Goal: Information Seeking & Learning: Learn about a topic

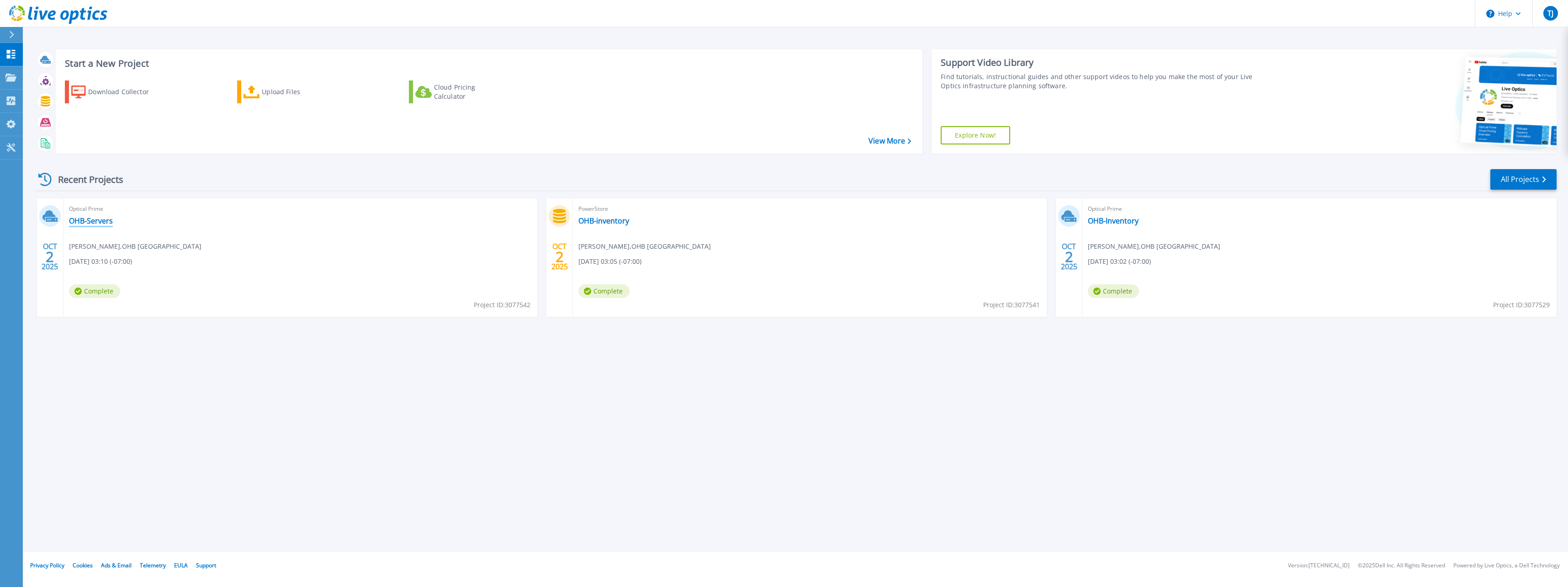
click at [85, 223] on link "OHB-Servers" at bounding box center [91, 220] width 44 height 9
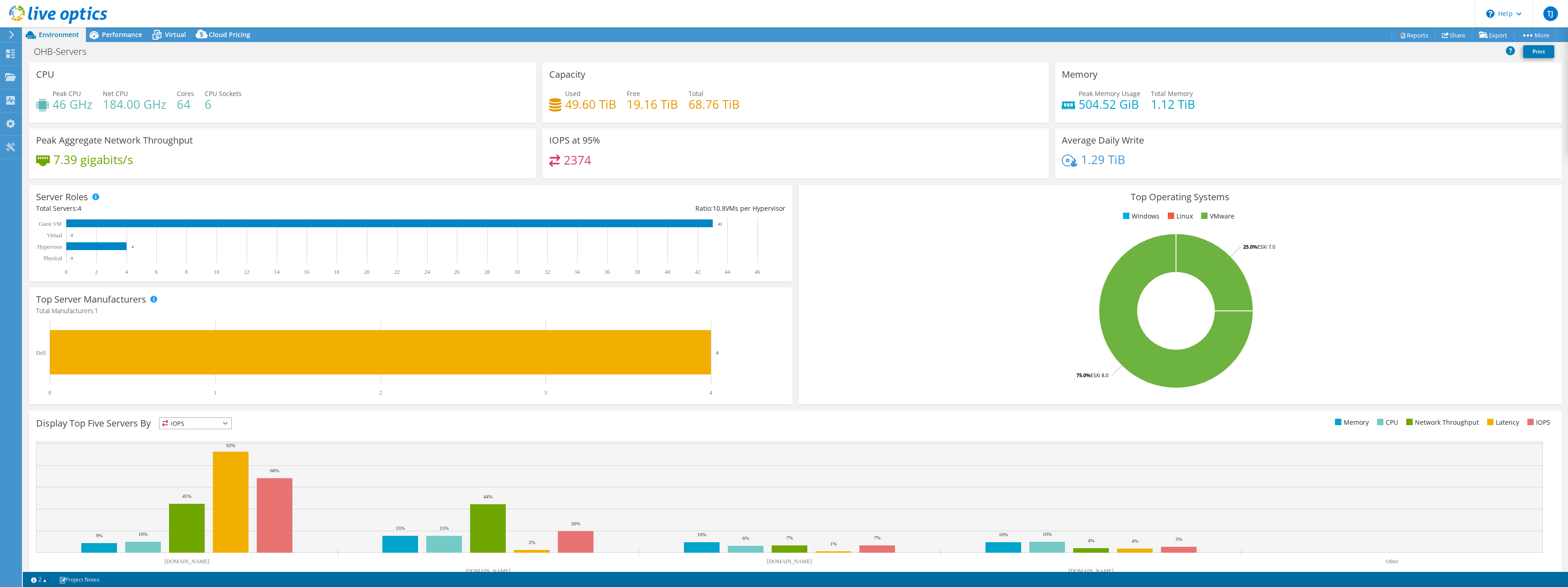
click at [131, 34] on span "Performance" at bounding box center [122, 35] width 40 height 9
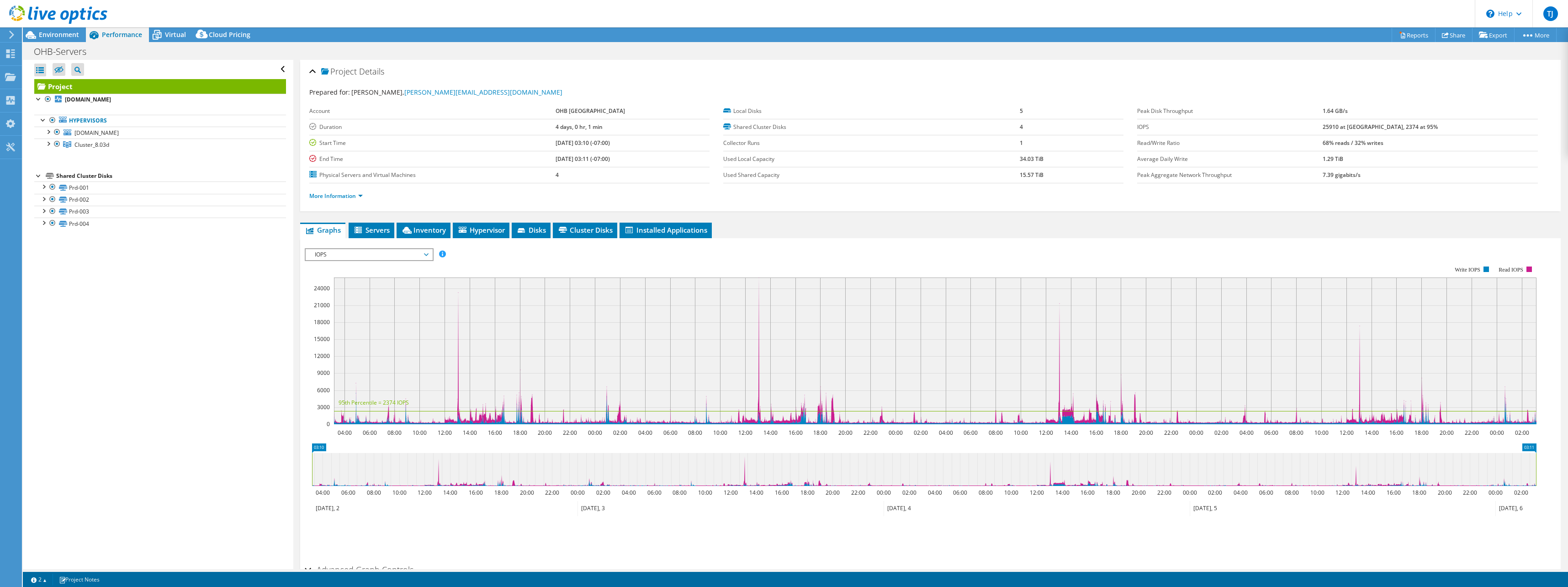
click at [422, 255] on span "IOPS" at bounding box center [369, 255] width 117 height 11
click at [401, 274] on li "Disk Throughput" at bounding box center [369, 276] width 127 height 11
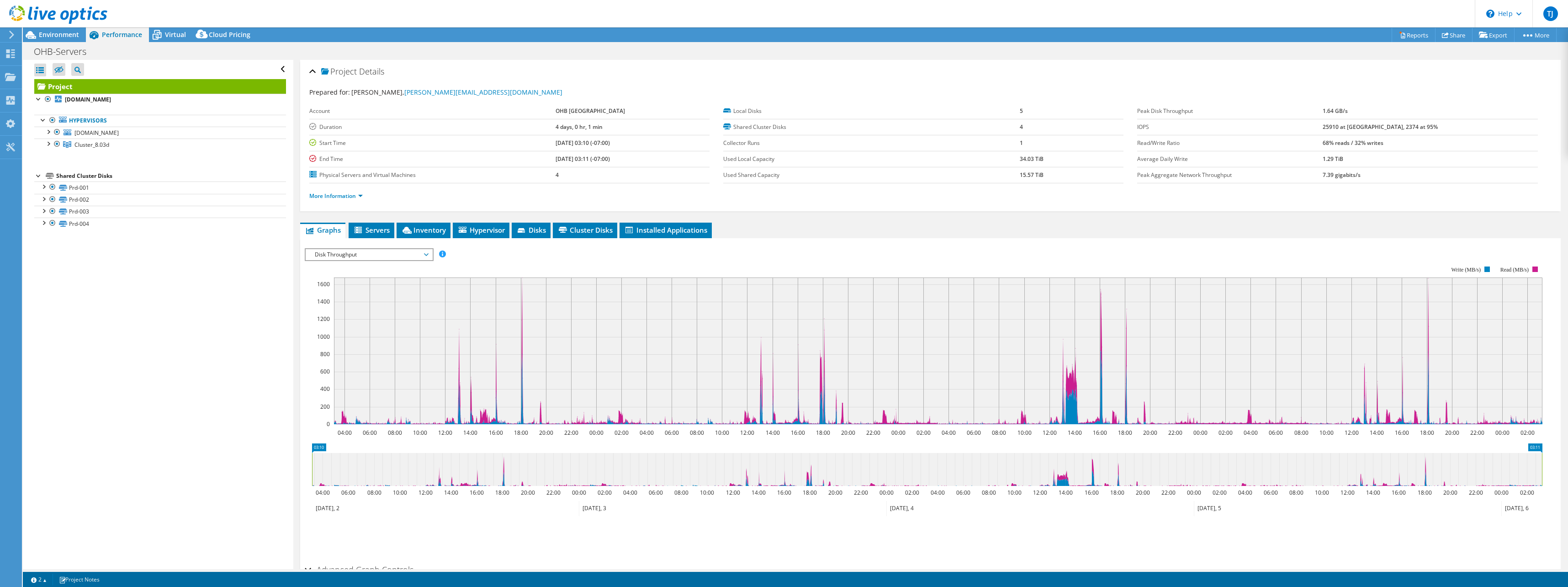
click at [430, 253] on span "Disk Throughput" at bounding box center [369, 255] width 127 height 11
drag, startPoint x: 408, startPoint y: 298, endPoint x: 404, endPoint y: 320, distance: 22.4
click at [404, 320] on ul "IOPS Disk Throughput IO Size Latency Queue Depth CPU Percentage Memory Page Fau…" at bounding box center [369, 315] width 127 height 110
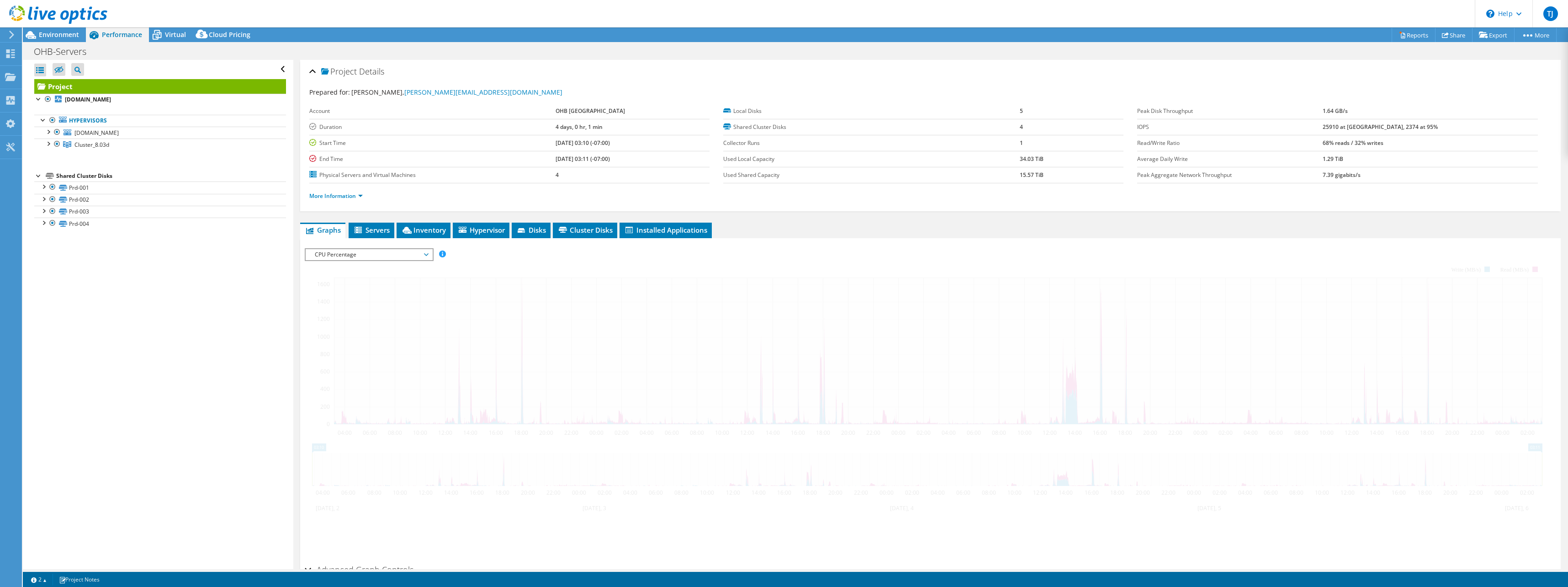
click at [404, 320] on div at bounding box center [931, 404] width 1251 height 312
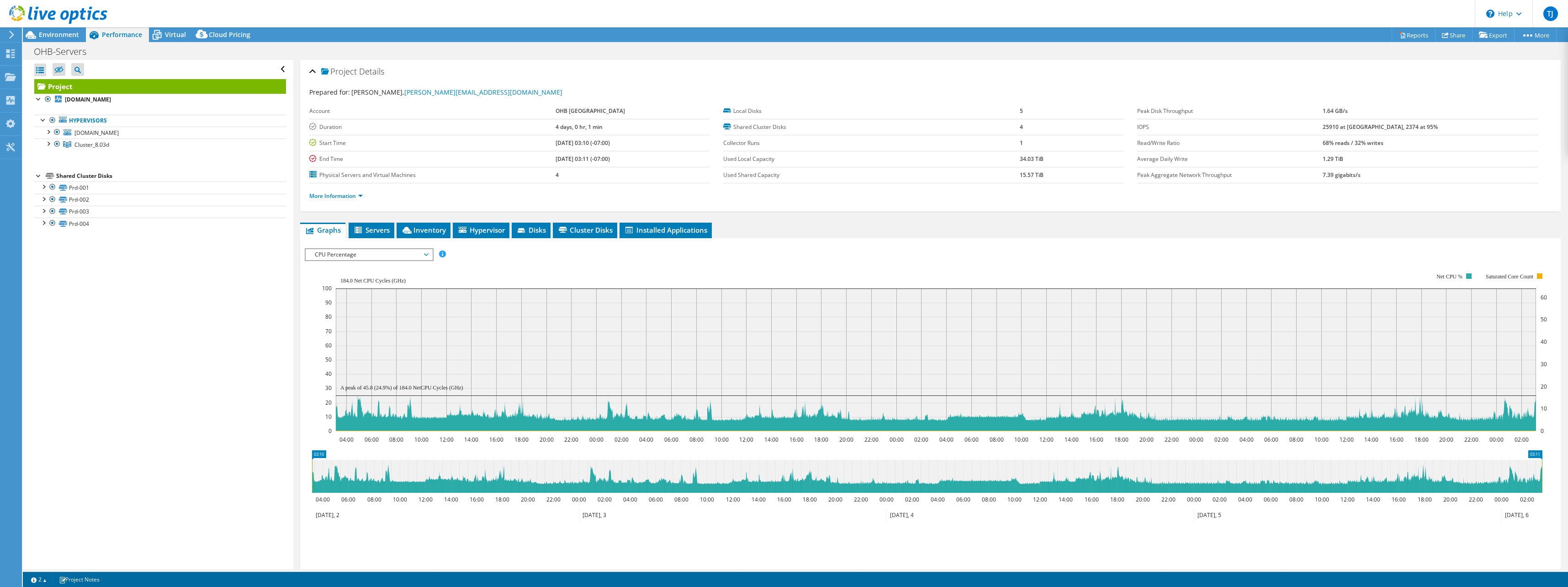
click at [425, 253] on span "CPU Percentage" at bounding box center [369, 255] width 117 height 11
click at [385, 334] on li "Memory" at bounding box center [369, 331] width 127 height 11
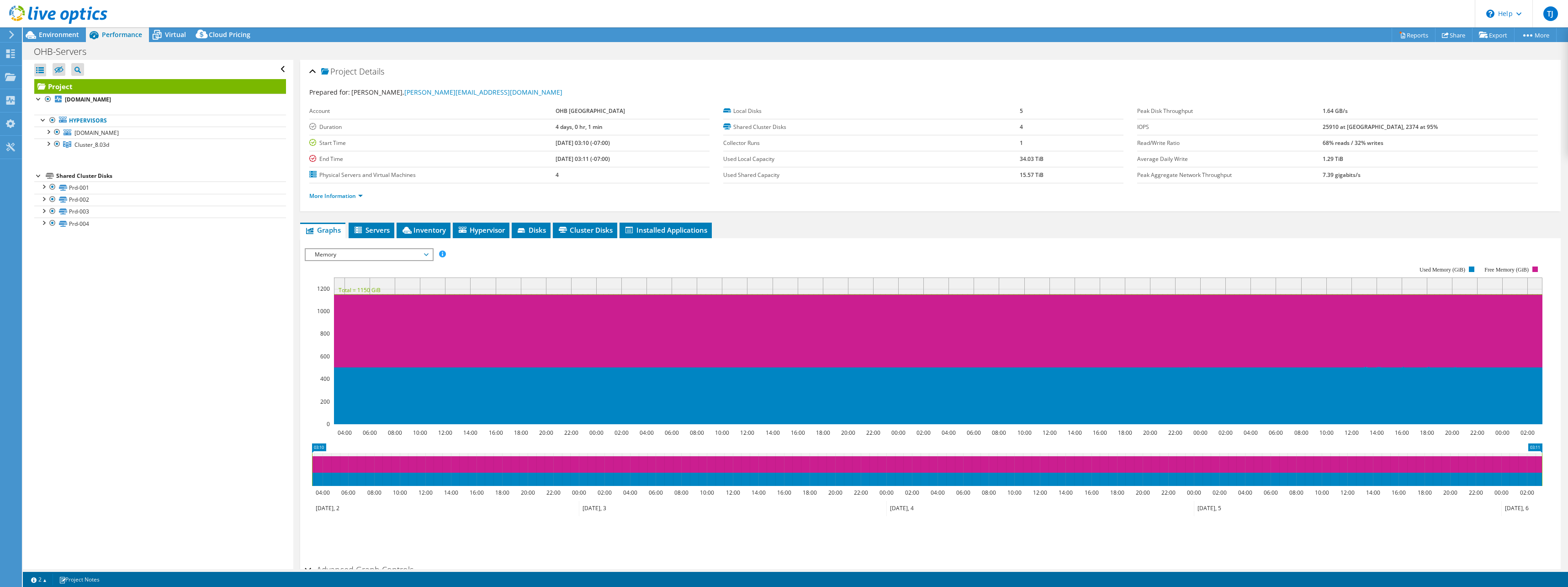
click at [429, 255] on icon at bounding box center [427, 255] width 5 height 3
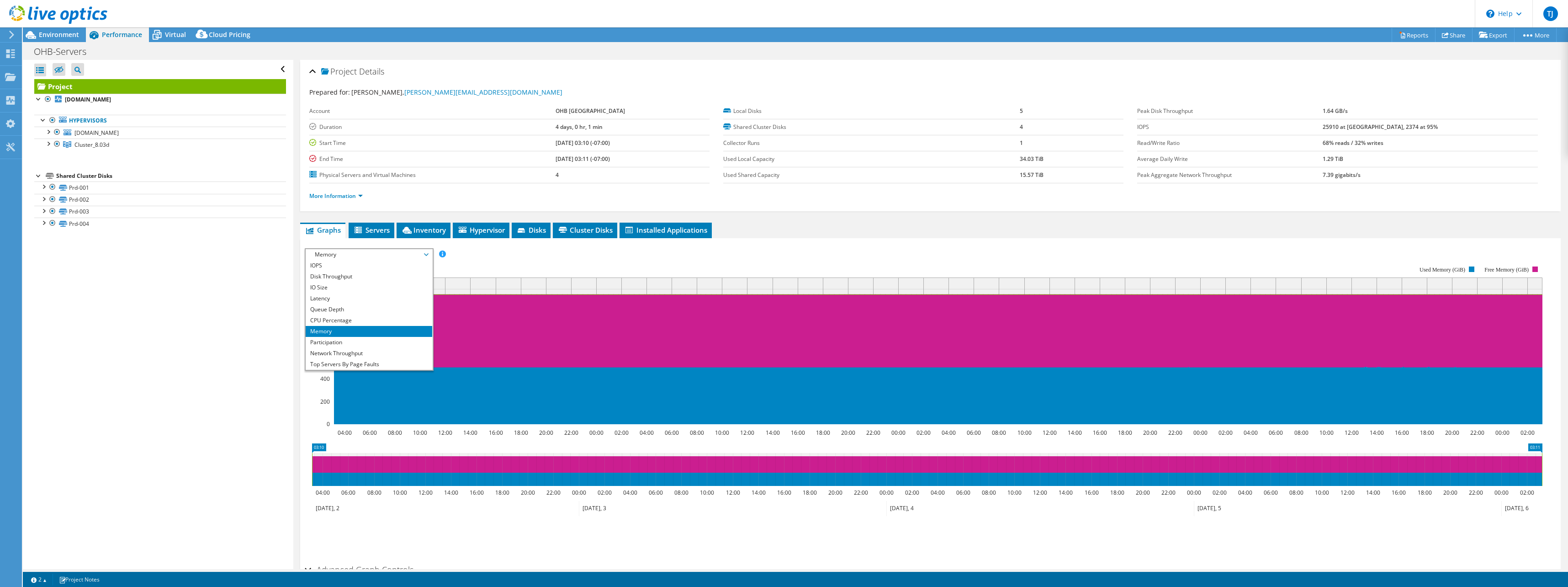
click at [373, 342] on li "Participation" at bounding box center [369, 342] width 127 height 11
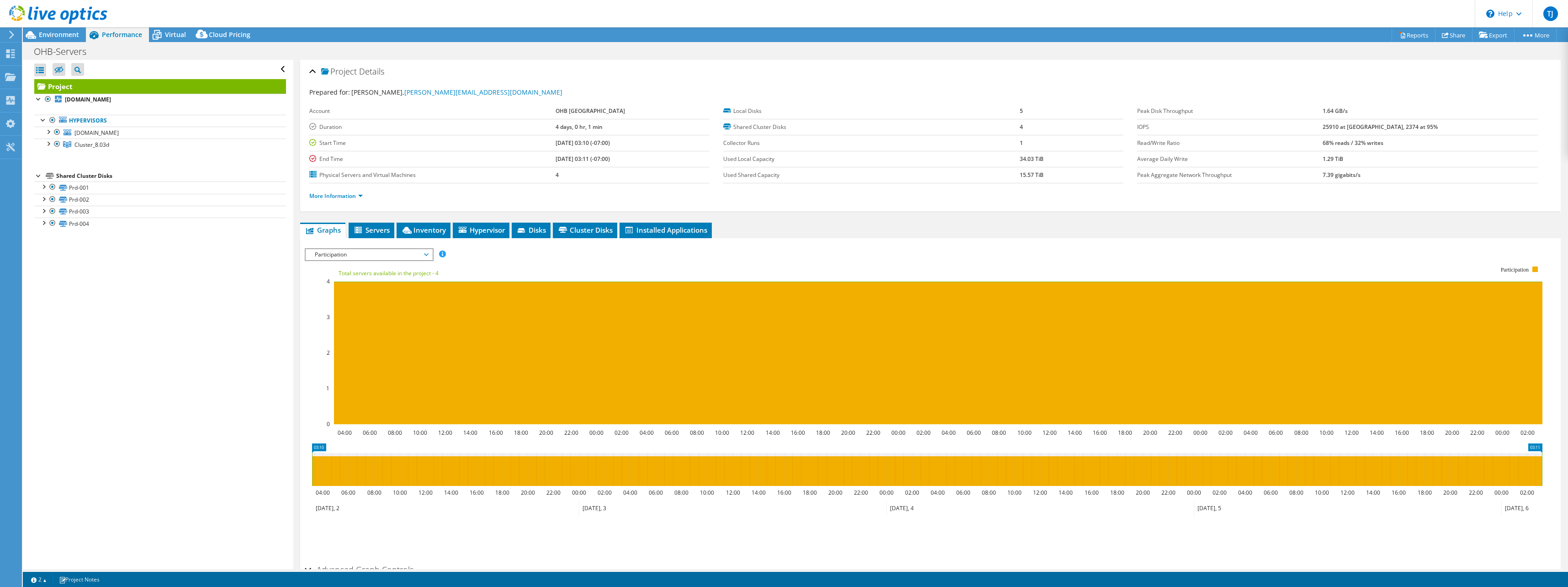
click at [426, 256] on span "Participation" at bounding box center [369, 255] width 117 height 11
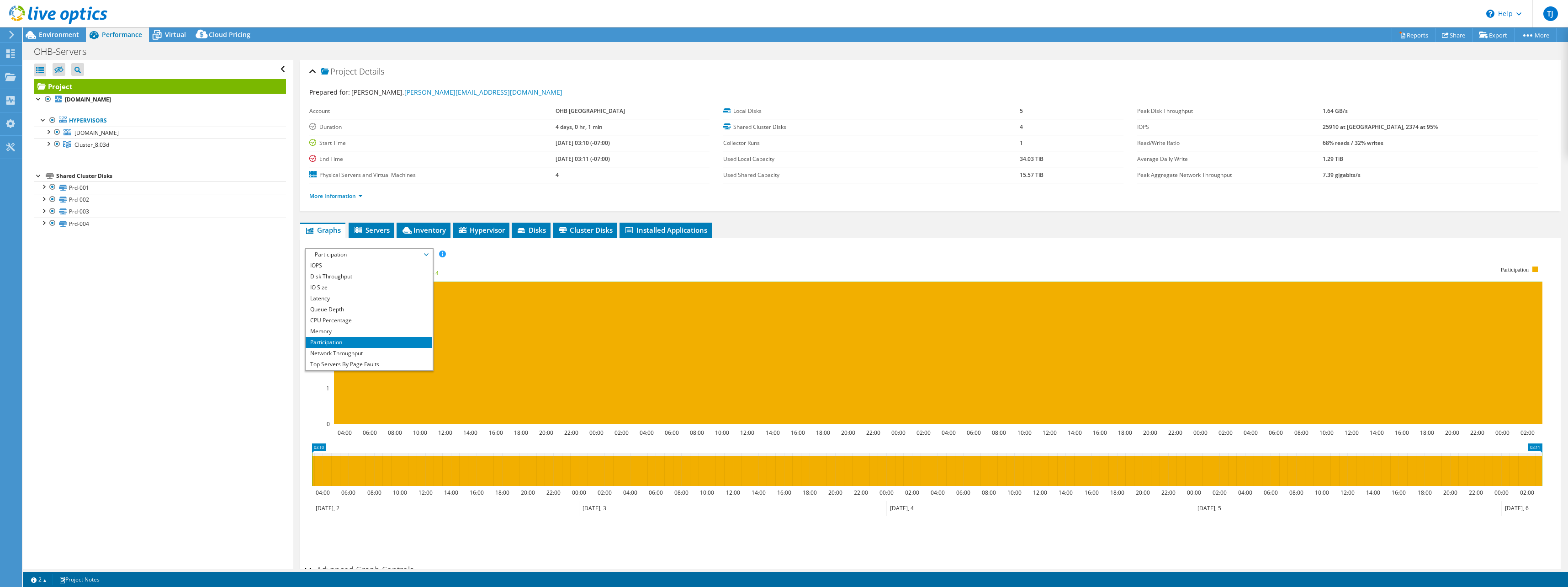
click at [376, 356] on li "Network Throughput" at bounding box center [369, 353] width 127 height 11
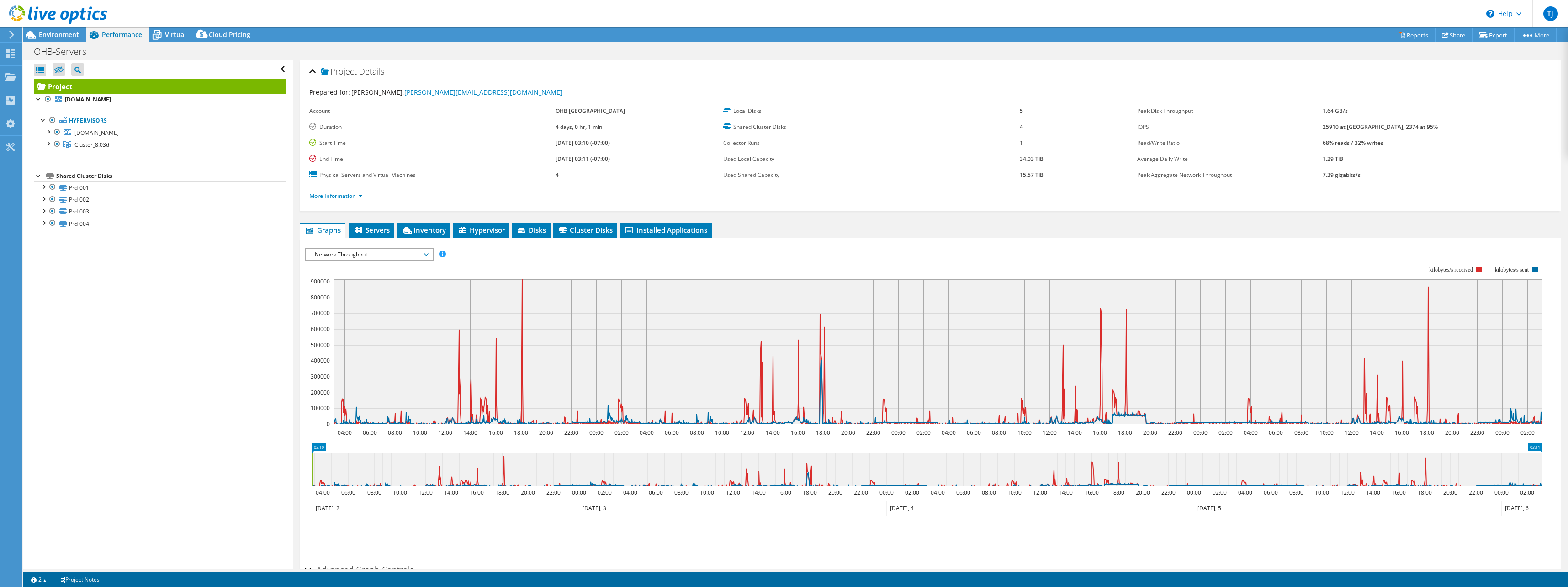
click at [426, 256] on span "Network Throughput" at bounding box center [369, 255] width 117 height 11
click at [370, 364] on li "Top Servers By Page Faults" at bounding box center [369, 364] width 127 height 11
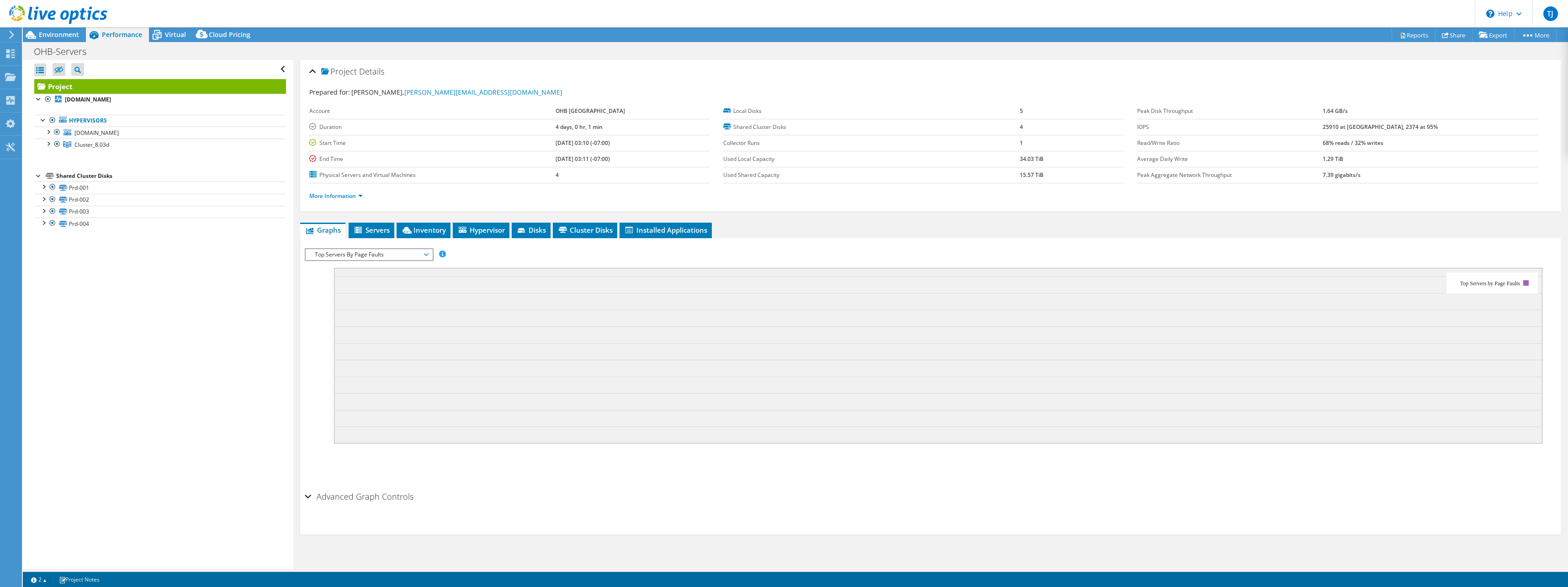
click at [427, 256] on span "Top Servers By Page Faults" at bounding box center [369, 255] width 117 height 11
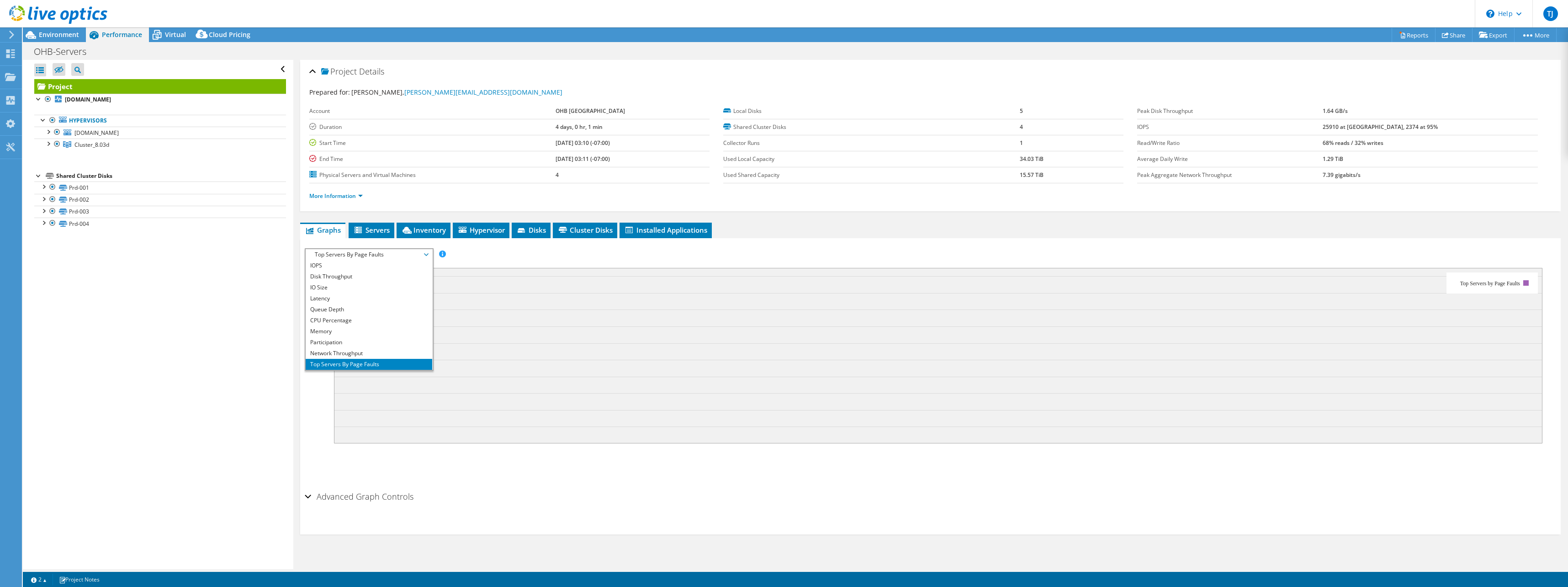
click at [331, 277] on li "Disk Throughput" at bounding box center [369, 276] width 127 height 11
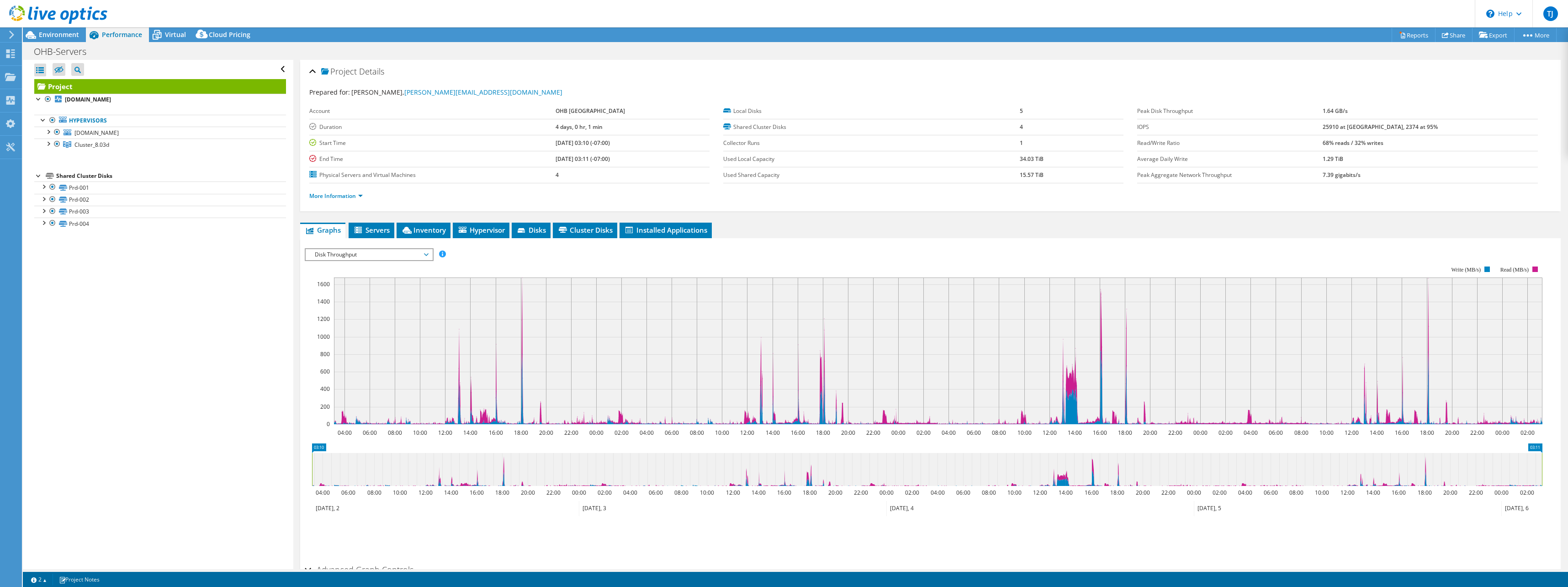
click at [374, 228] on span "Servers" at bounding box center [371, 230] width 37 height 9
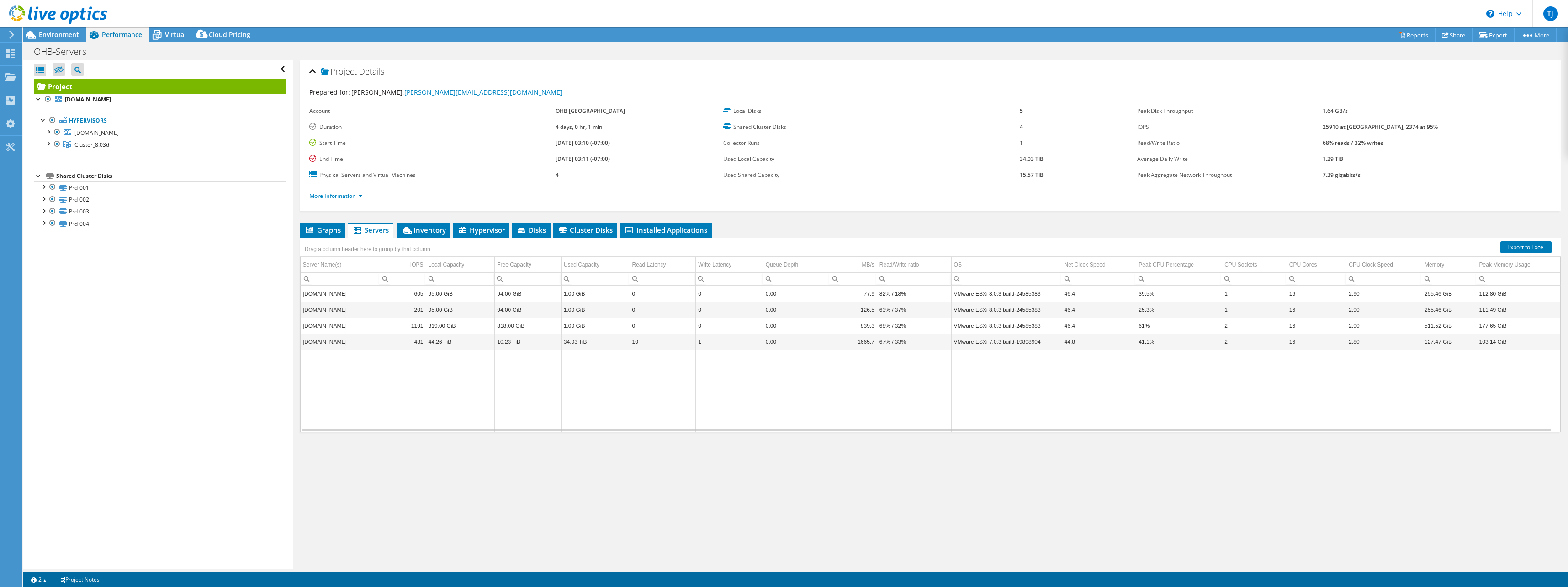
click at [426, 230] on span "Inventory" at bounding box center [424, 230] width 45 height 9
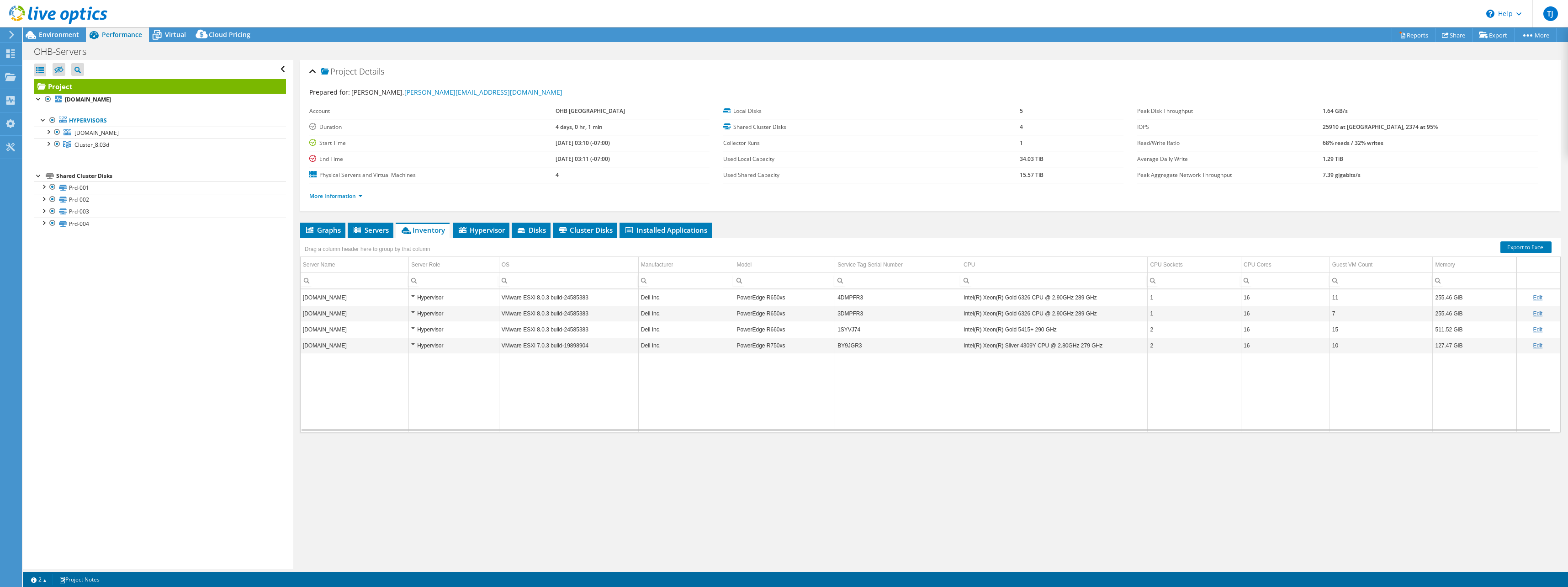
click at [479, 229] on span "Hypervisor" at bounding box center [481, 230] width 47 height 9
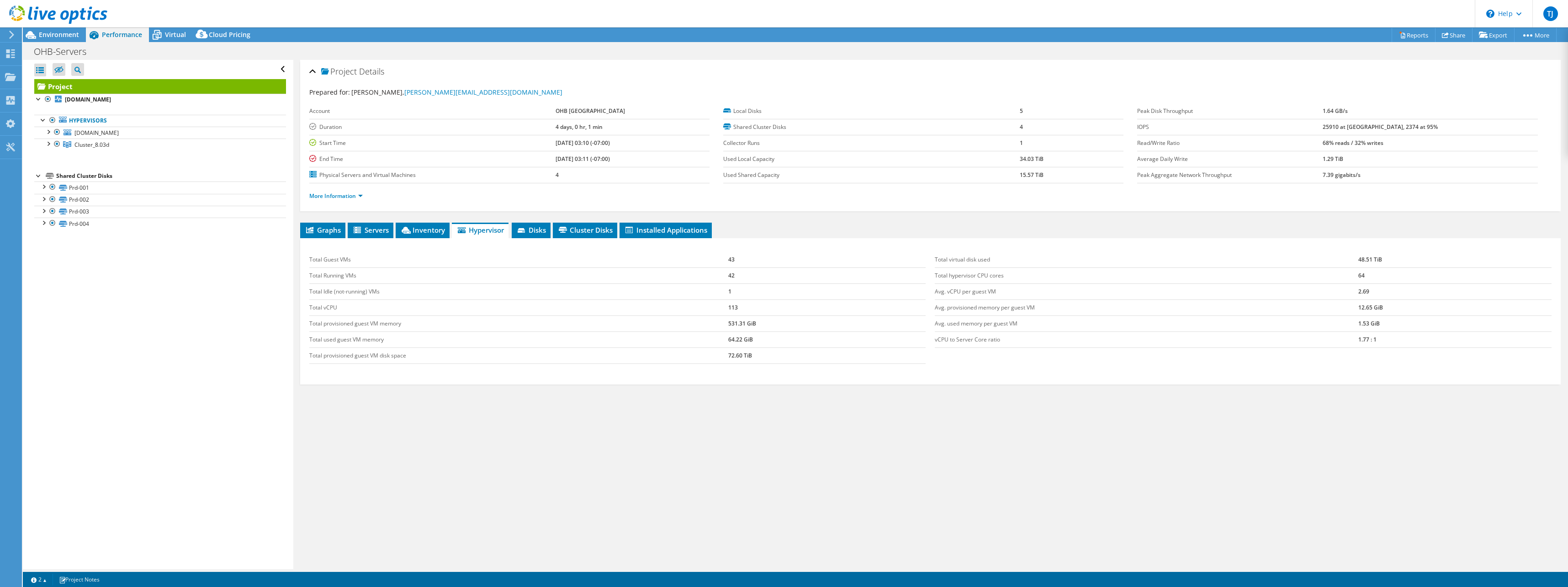
click at [532, 227] on span "Disks" at bounding box center [531, 230] width 30 height 9
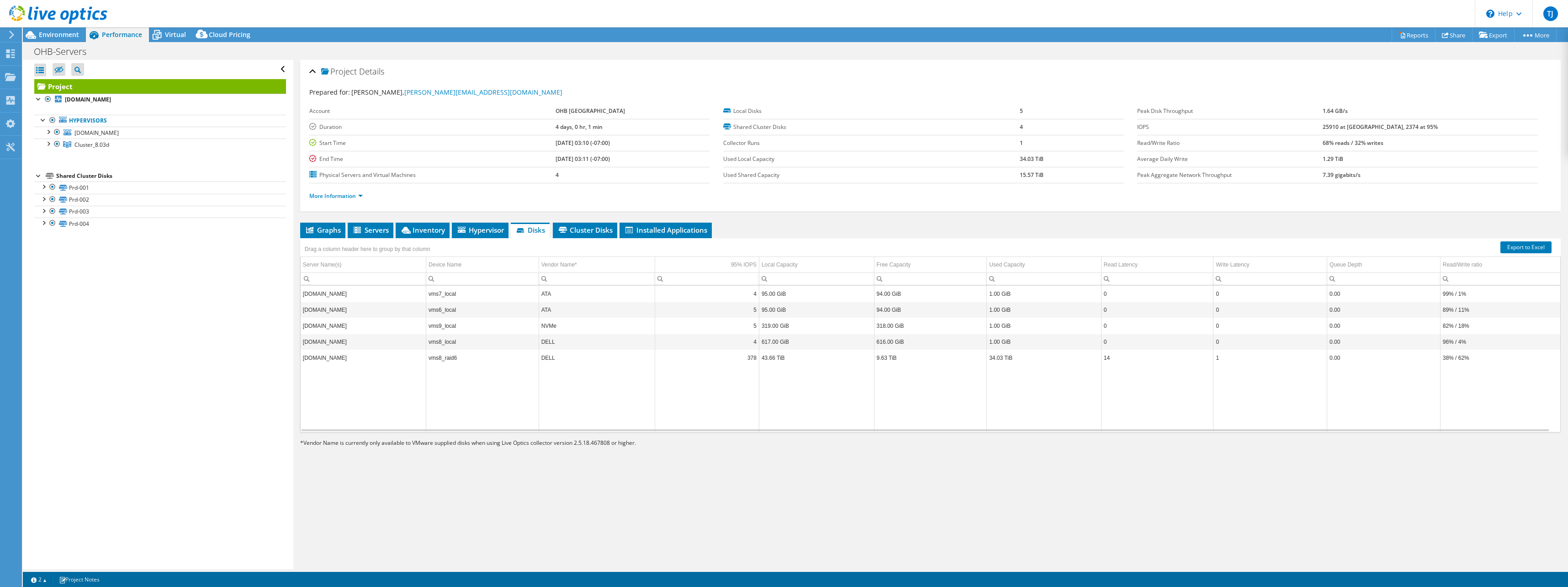
click at [592, 231] on span "Cluster Disks" at bounding box center [585, 230] width 55 height 9
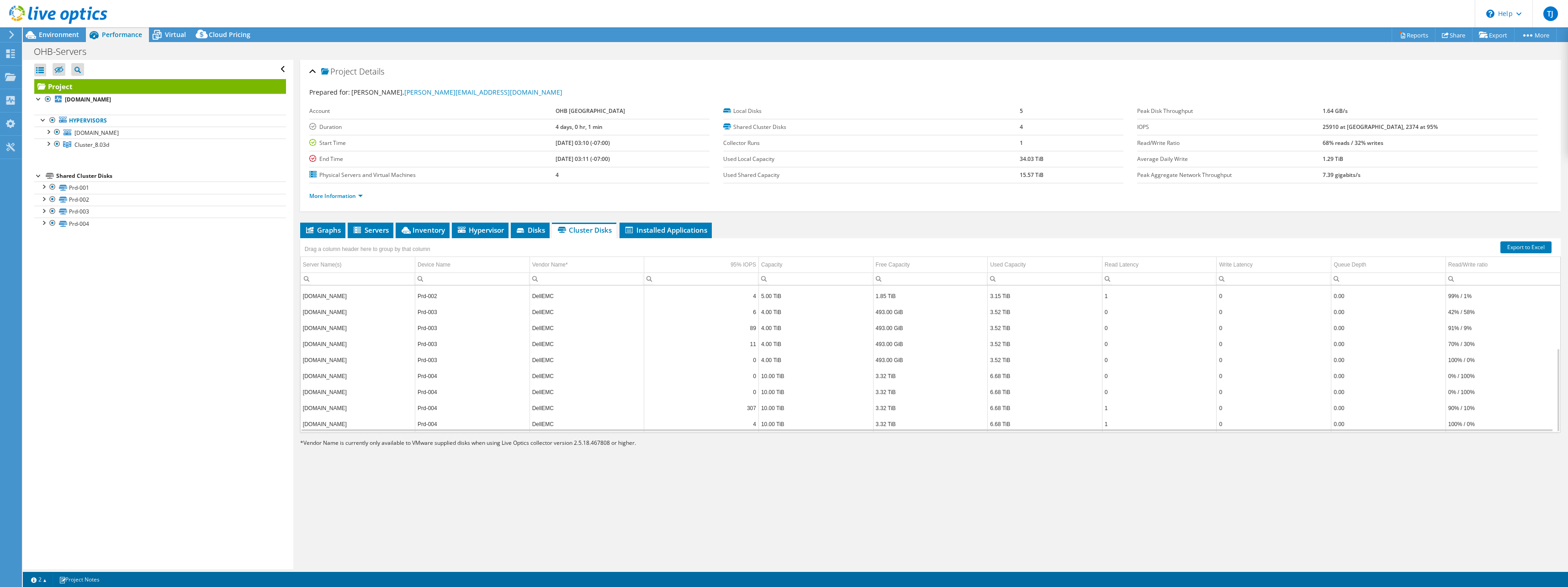
scroll to position [110, 0]
click at [166, 34] on span "Virtual" at bounding box center [175, 35] width 21 height 9
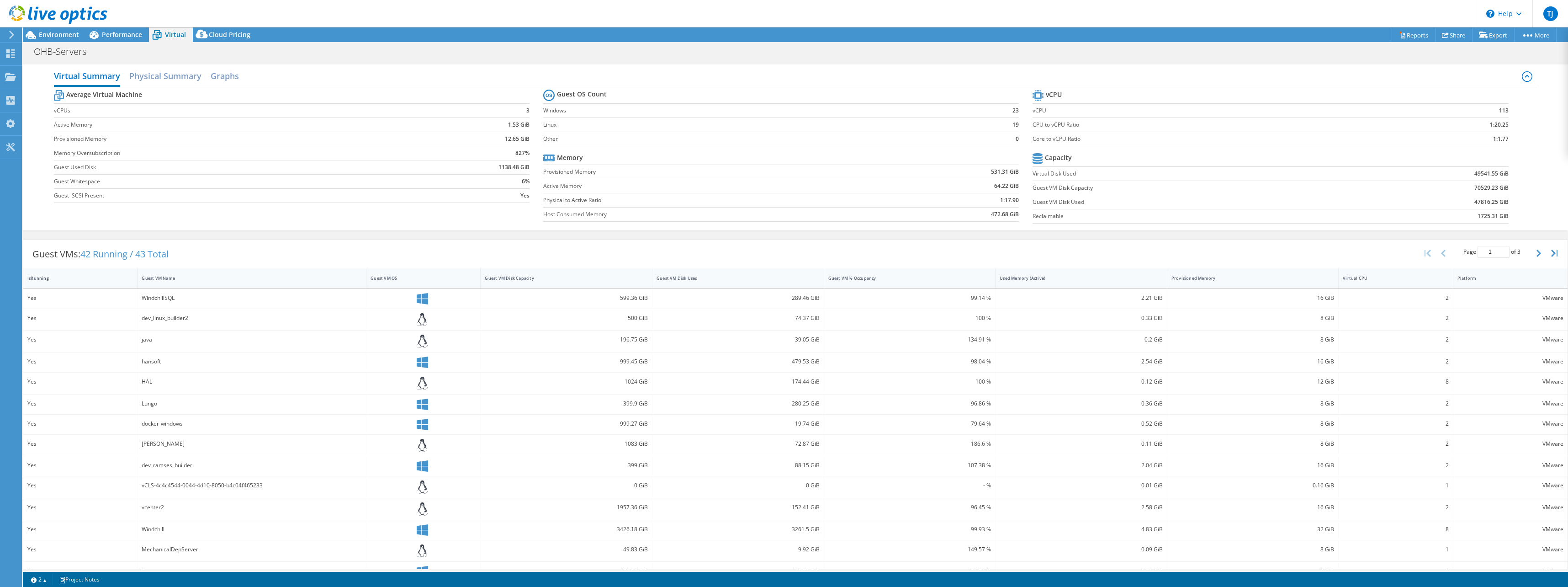
click at [231, 35] on span "Cloud Pricing" at bounding box center [229, 35] width 41 height 9
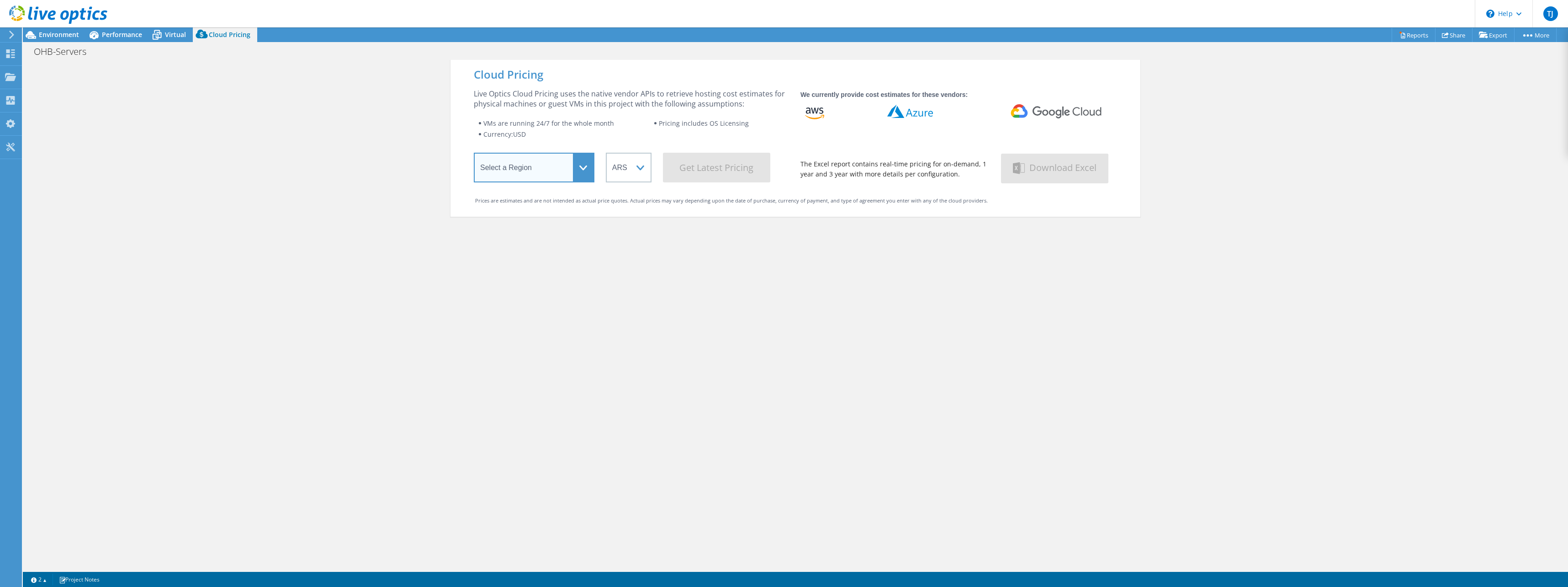
click at [586, 167] on select "Select a Region Asia Pacific (Hong Kong) Asia Pacific (Mumbai) Asia Pacific (Se…" at bounding box center [534, 167] width 121 height 30
select select "EUFrankfurt"
click at [474, 155] on select "Select a Region Asia Pacific (Hong Kong) Asia Pacific (Mumbai) Asia Pacific (Se…" at bounding box center [534, 167] width 121 height 30
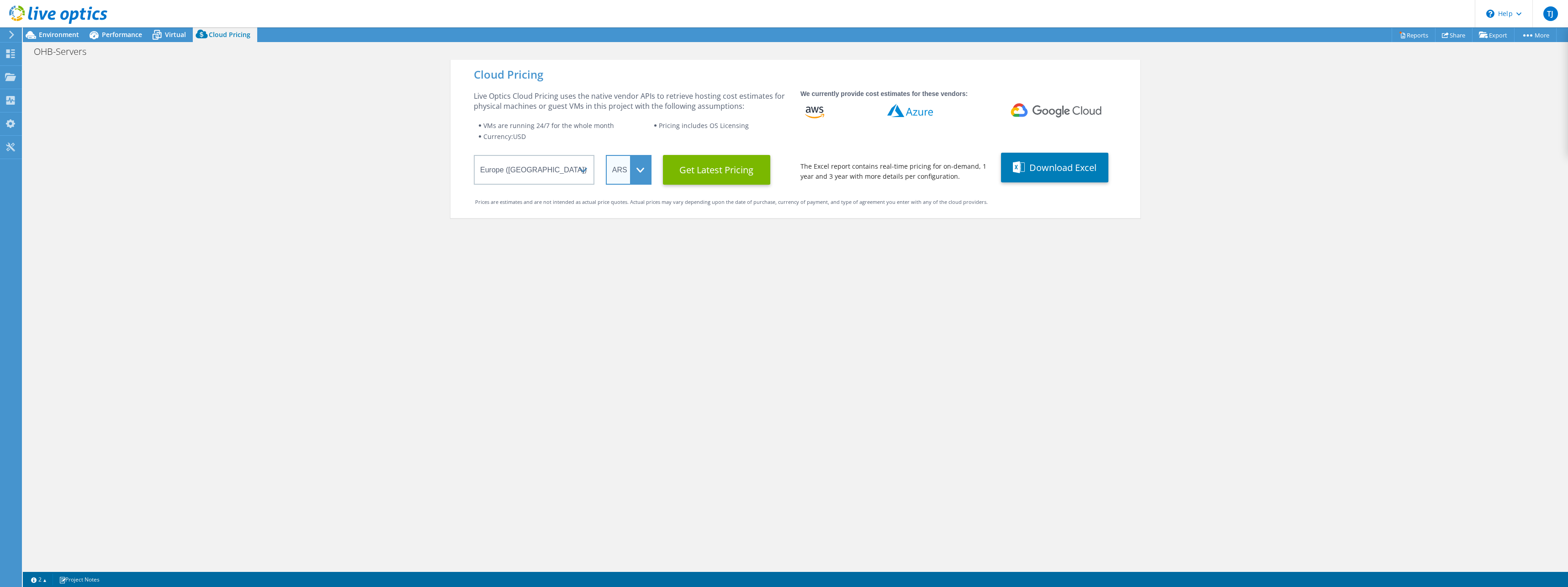
click at [639, 178] on select "ARS AUD BRL CAD CHF CLP CNY DKK EUR GBP HKD HUF INR JPY MXN MYR NOK NZD PEN SEK…" at bounding box center [628, 169] width 46 height 30
click at [606, 155] on select "ARS AUD BRL CAD CHF CLP CNY DKK EUR GBP HKD HUF INR JPY MXN MYR NOK NZD PEN SEK…" at bounding box center [628, 169] width 46 height 30
click at [712, 175] on Latest "Get Latest Pricing" at bounding box center [716, 169] width 107 height 30
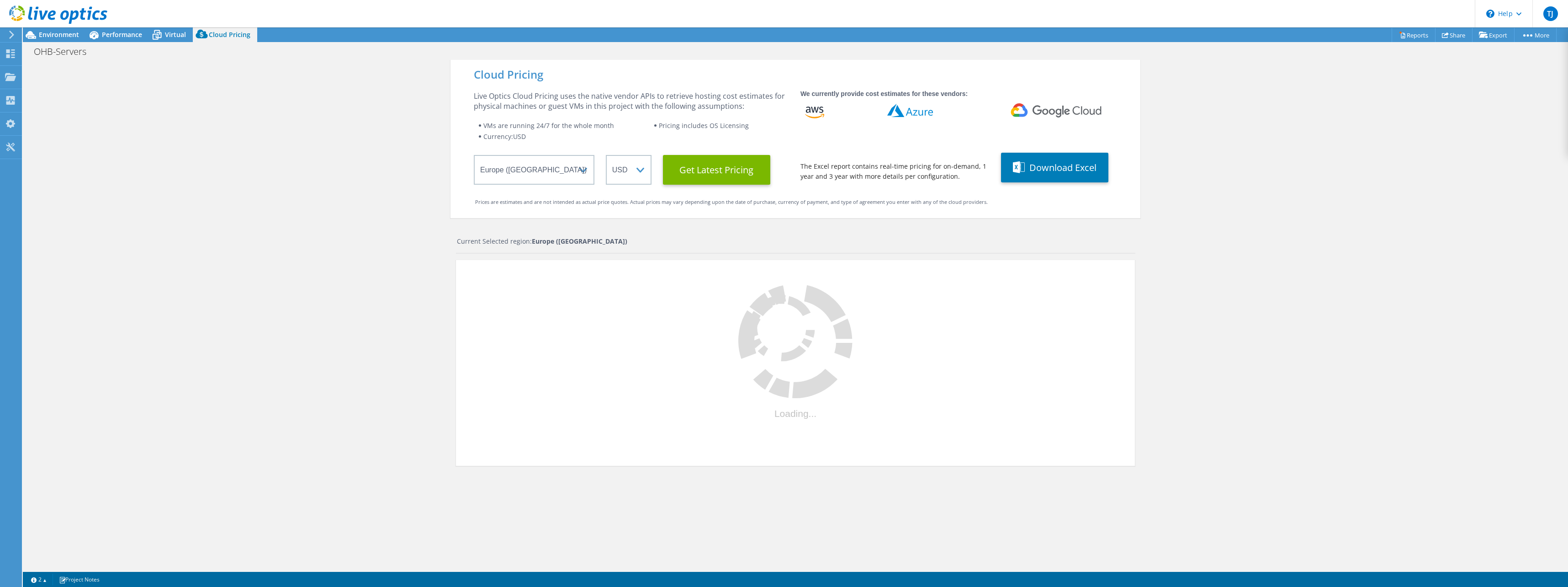
select select "SEK"
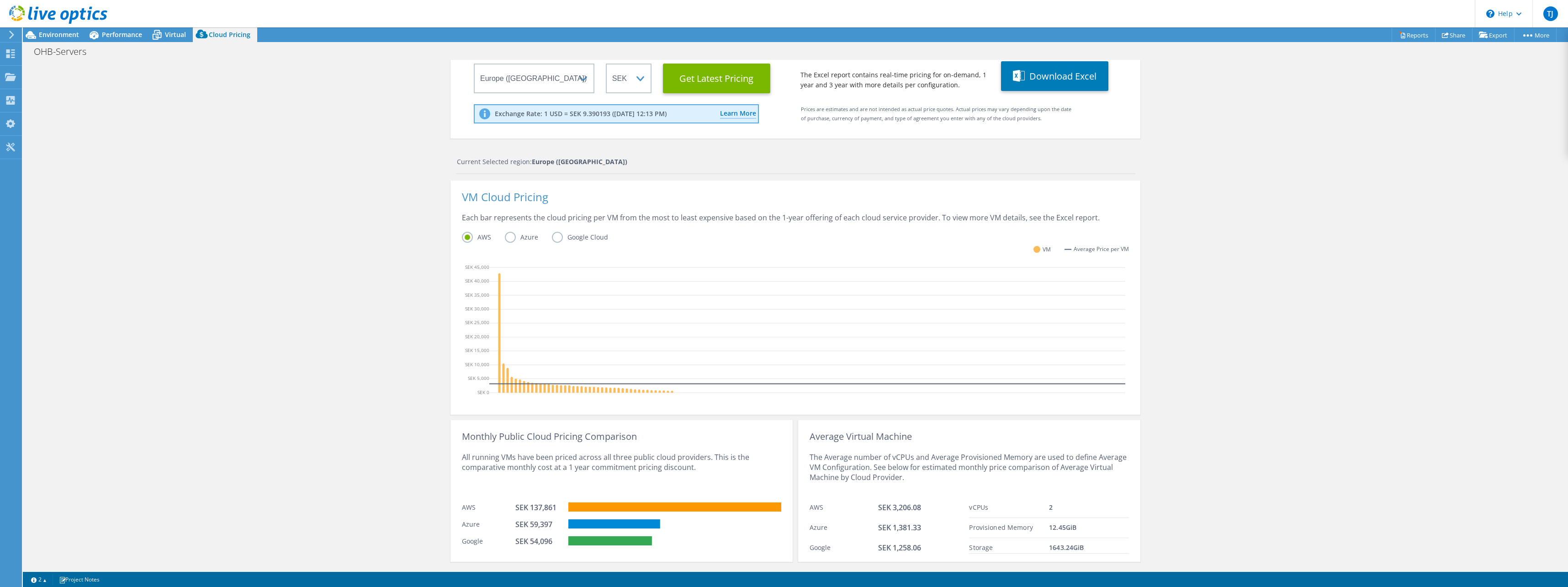
scroll to position [113, 0]
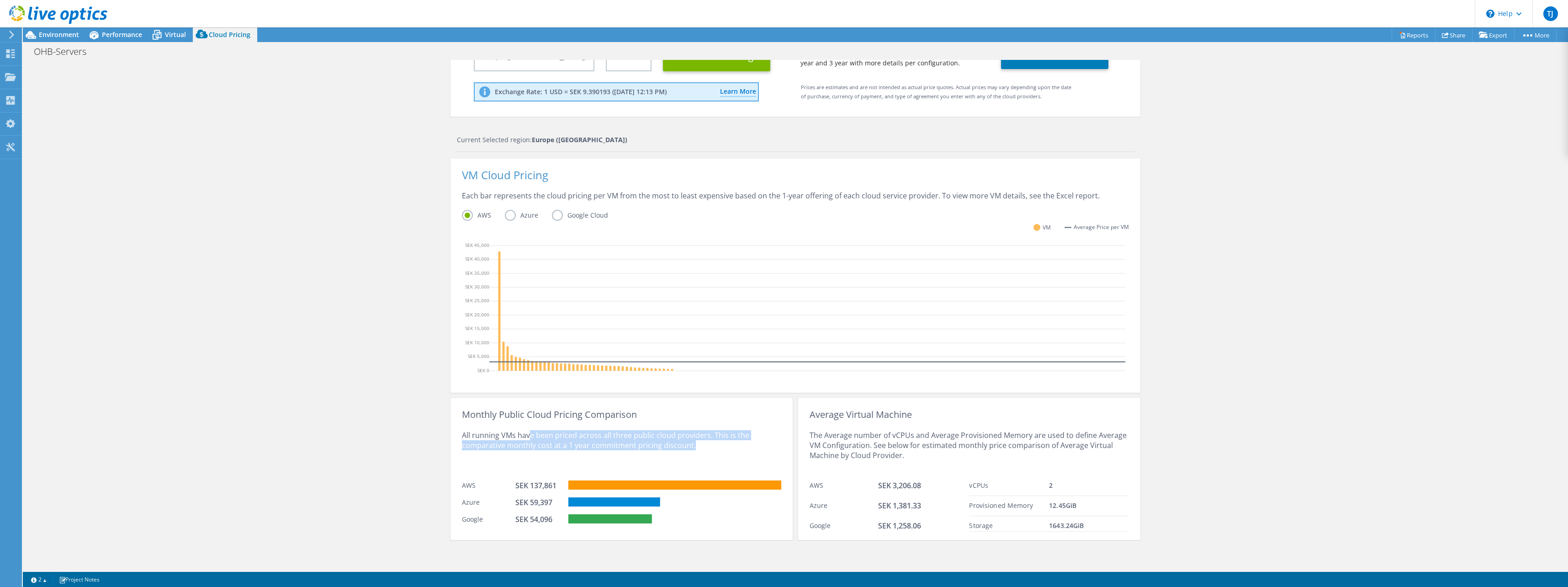
drag, startPoint x: 525, startPoint y: 437, endPoint x: 692, endPoint y: 445, distance: 167.2
click at [692, 445] on div "All running VMs have been priced across all three public cloud providers. This …" at bounding box center [621, 448] width 320 height 56
drag, startPoint x: 692, startPoint y: 445, endPoint x: 679, endPoint y: 448, distance: 13.3
click at [679, 448] on div "All running VMs have been priced across all three public cloud providers. This …" at bounding box center [621, 448] width 320 height 56
drag, startPoint x: 564, startPoint y: 442, endPoint x: 612, endPoint y: 445, distance: 48.1
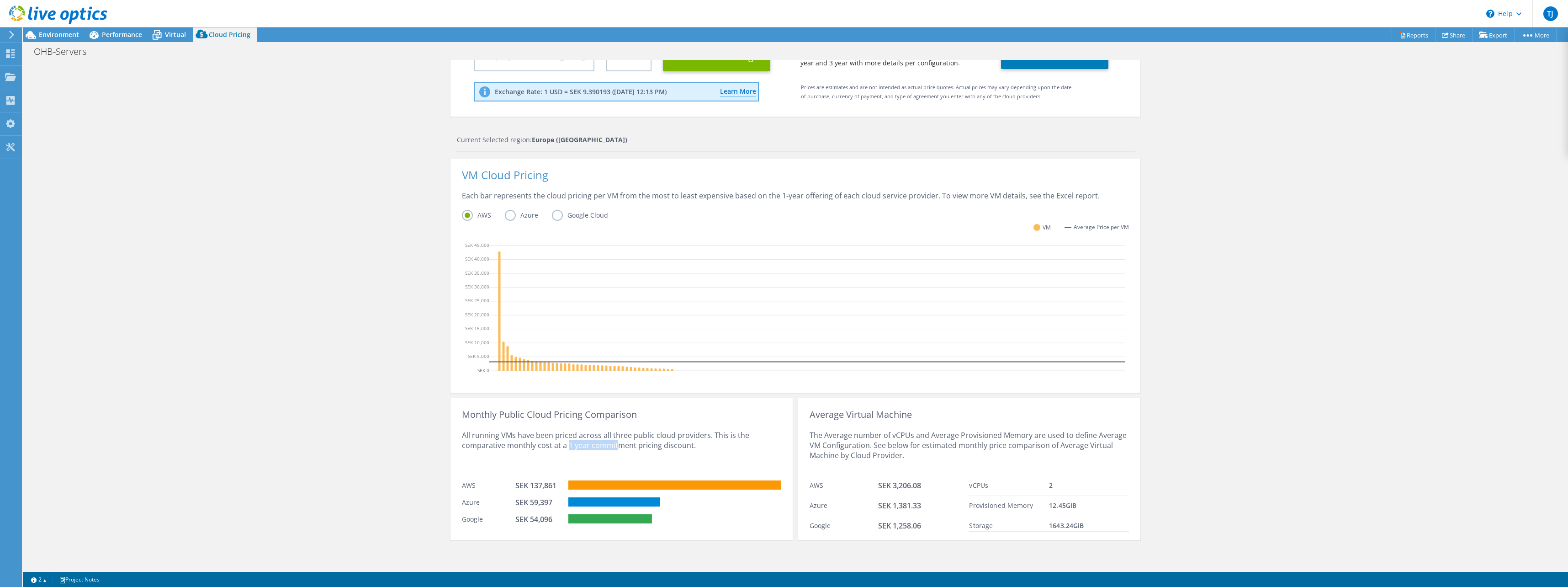
click at [612, 445] on div "All running VMs have been priced across all three public cloud providers. This …" at bounding box center [621, 448] width 320 height 56
drag, startPoint x: 642, startPoint y: 446, endPoint x: 687, endPoint y: 445, distance: 45.0
click at [687, 445] on div "All running VMs have been priced across all three public cloud providers. This …" at bounding box center [621, 448] width 320 height 56
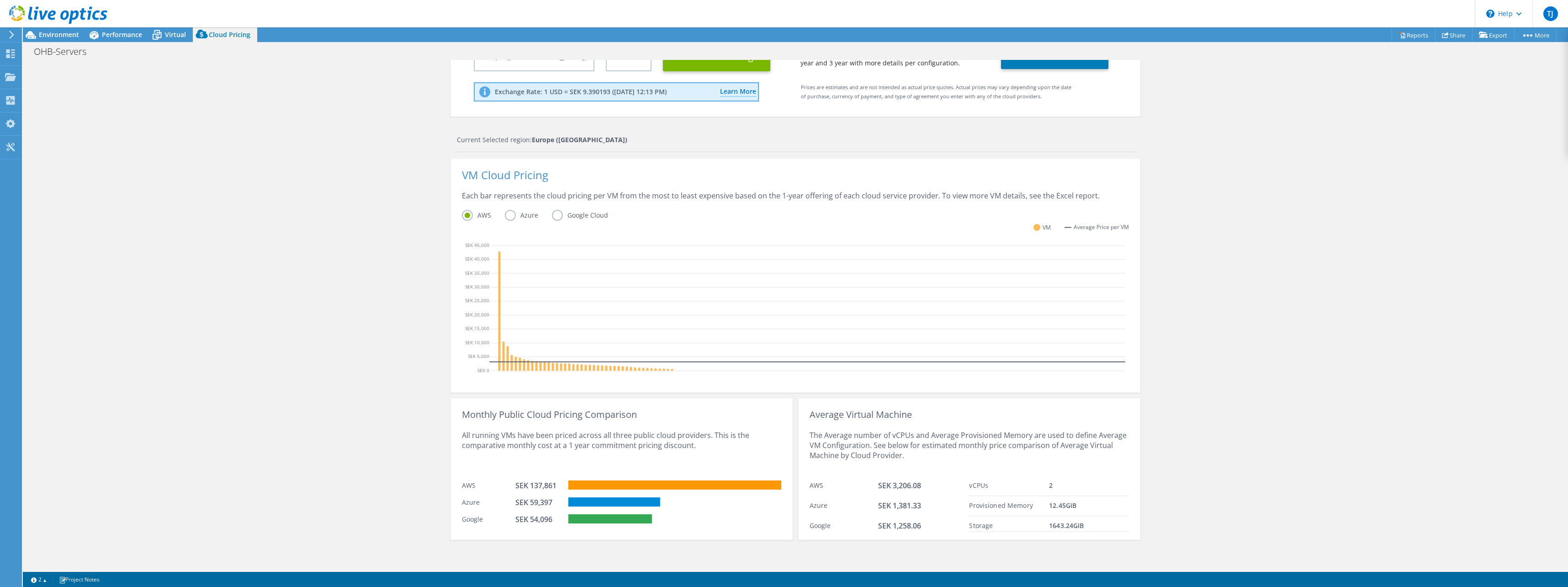
click at [508, 212] on label "Azure" at bounding box center [528, 216] width 47 height 11
click at [0, 0] on input "Azure" at bounding box center [0, 0] width 0 height 0
click at [463, 218] on label "AWS" at bounding box center [483, 216] width 43 height 11
click at [0, 0] on input "AWS" at bounding box center [0, 0] width 0 height 0
click at [506, 216] on label "Azure" at bounding box center [528, 216] width 47 height 11
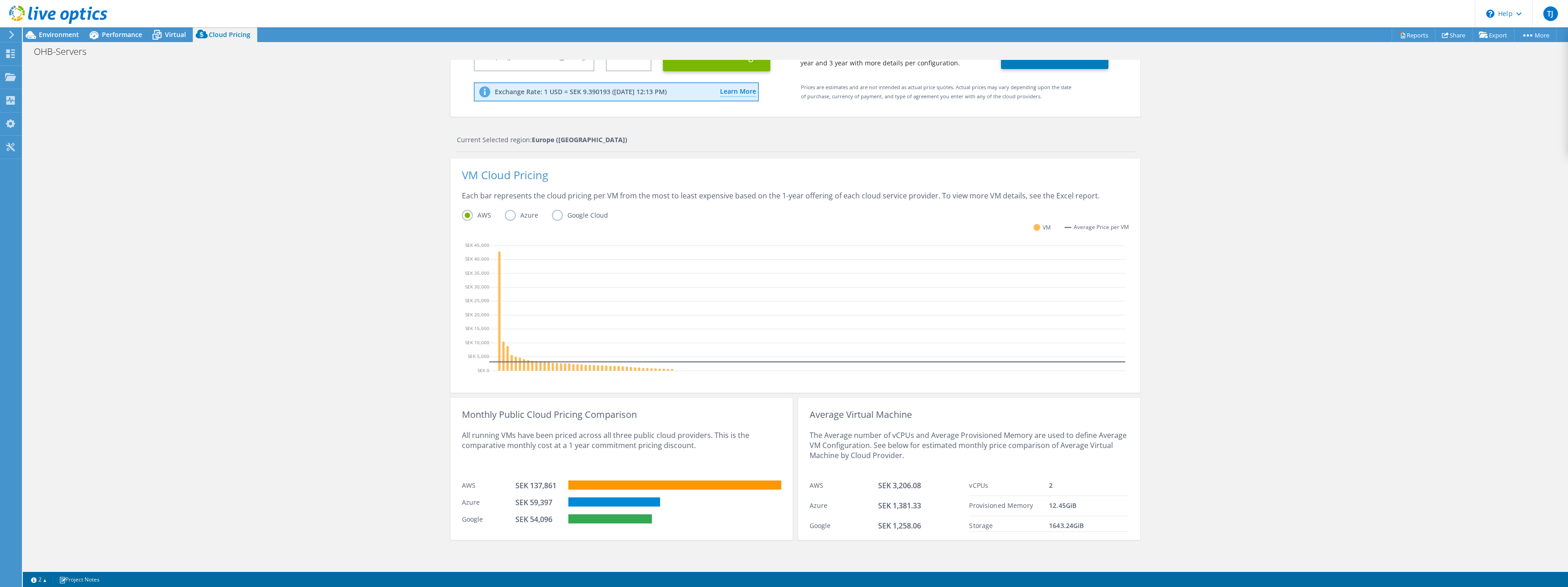
click at [0, 0] on input "Azure" at bounding box center [0, 0] width 0 height 0
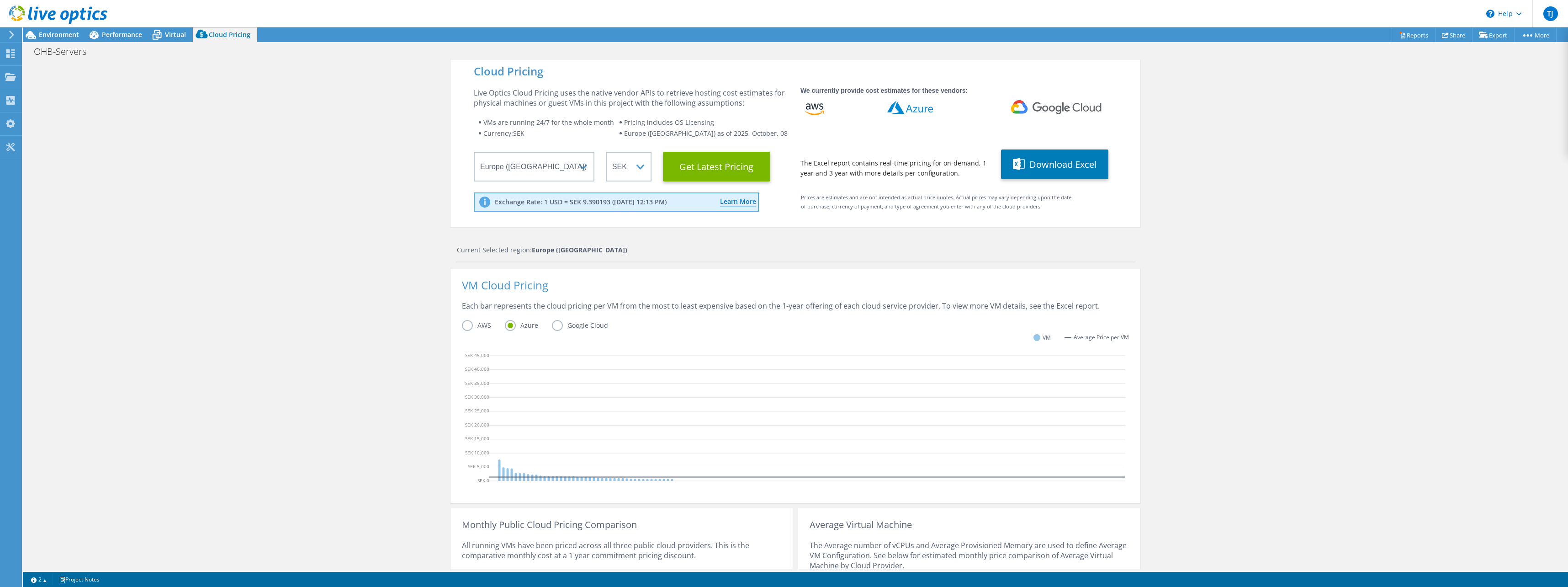
scroll to position [0, 0]
